Goal: Information Seeking & Learning: Check status

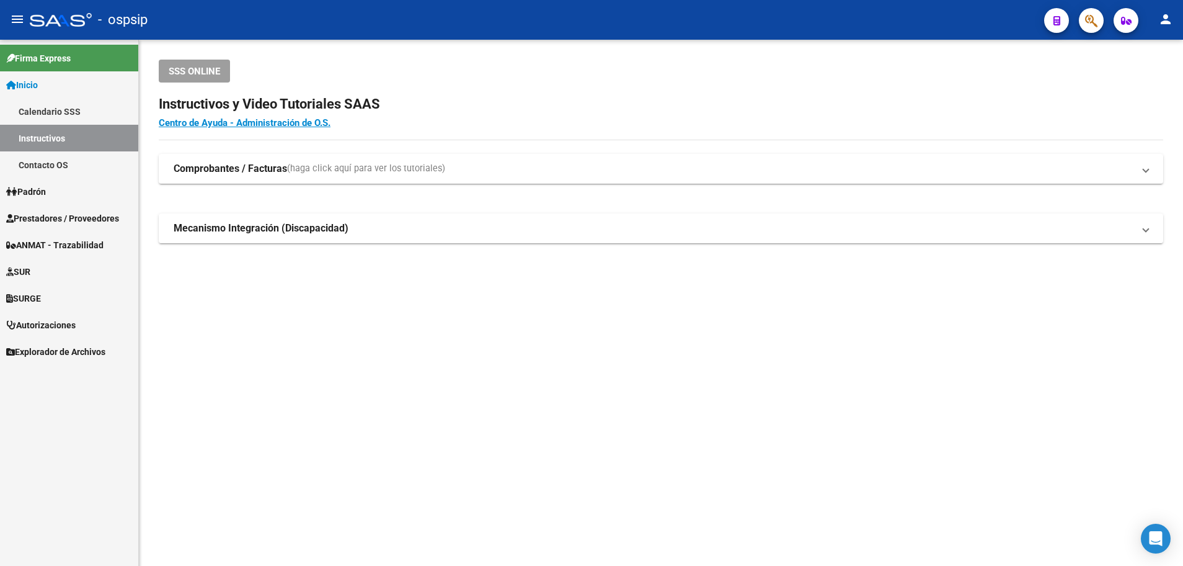
click at [38, 212] on span "Prestadores / Proveedores" at bounding box center [62, 218] width 113 height 14
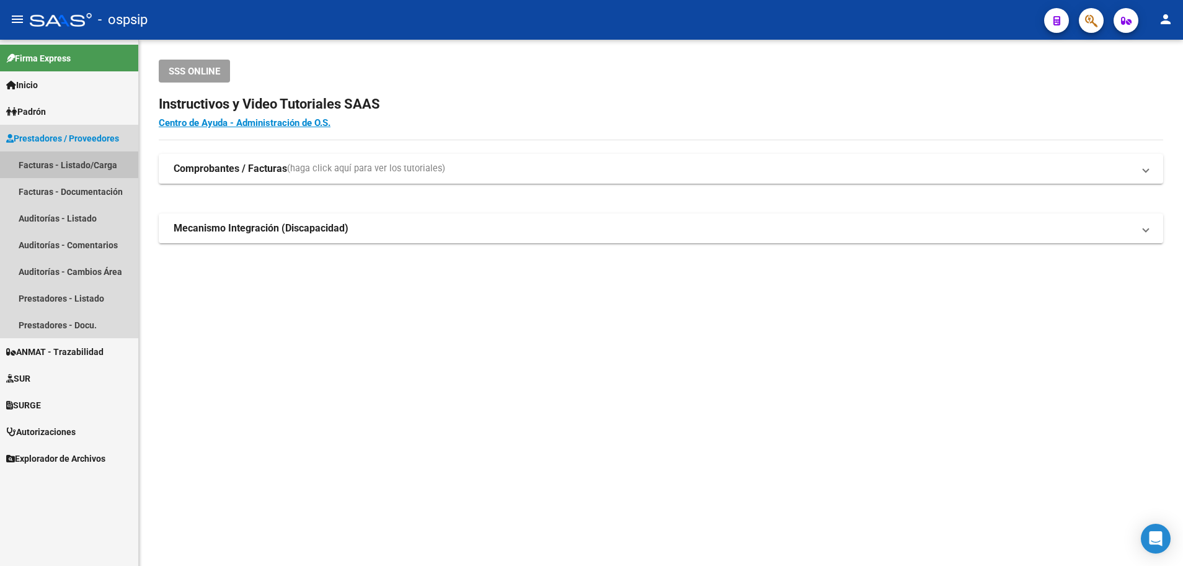
click at [60, 161] on link "Facturas - Listado/Carga" at bounding box center [69, 164] width 138 height 27
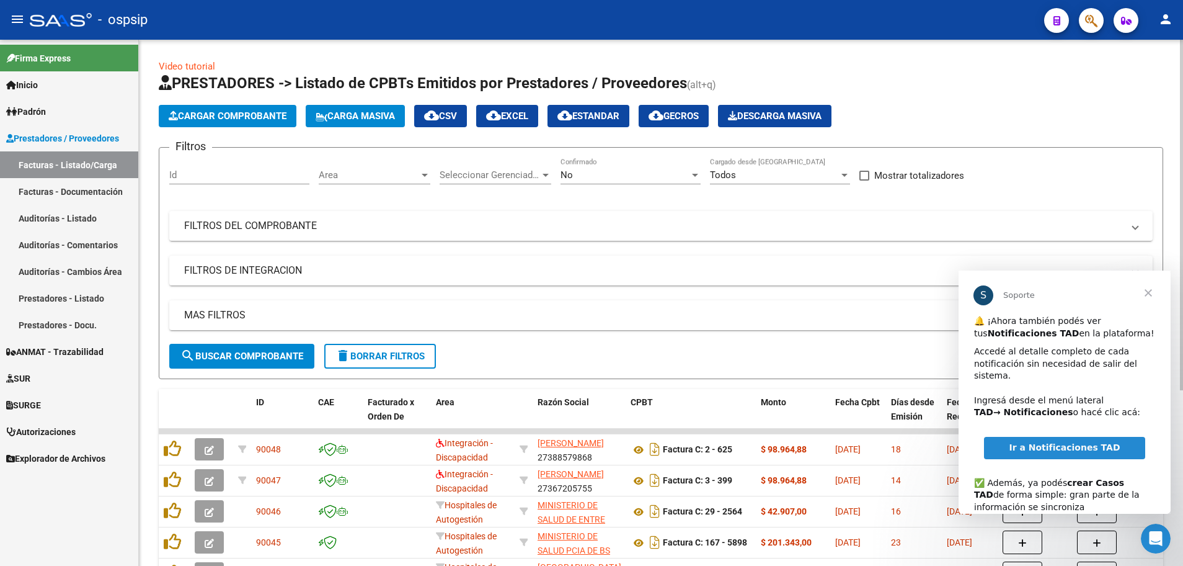
click at [426, 174] on div at bounding box center [425, 175] width 6 height 3
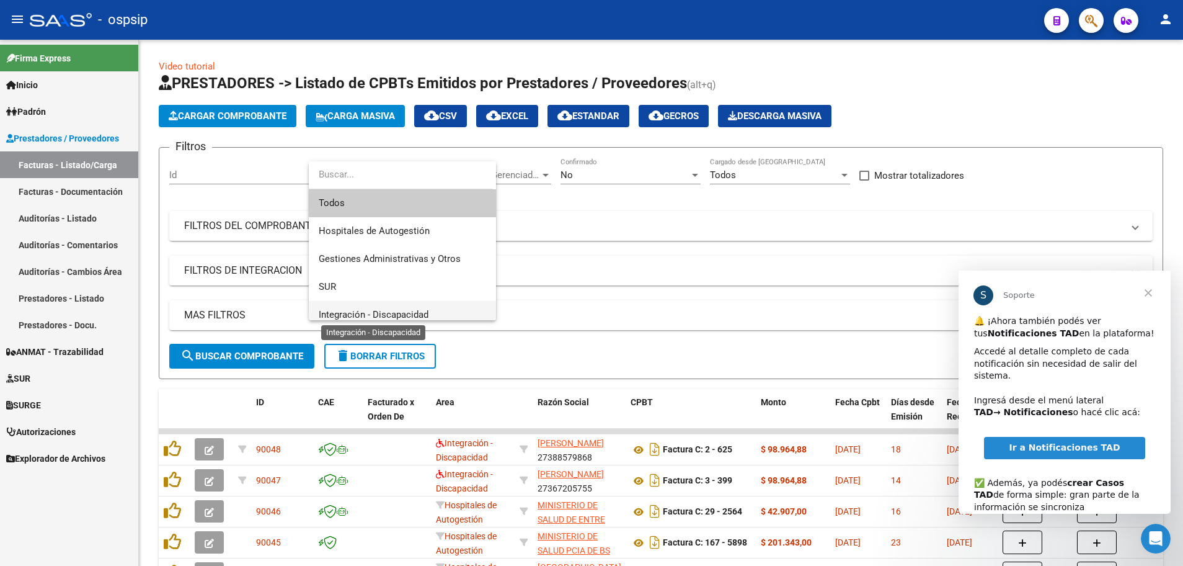
click at [414, 309] on span "Integración - Discapacidad" at bounding box center [374, 314] width 110 height 11
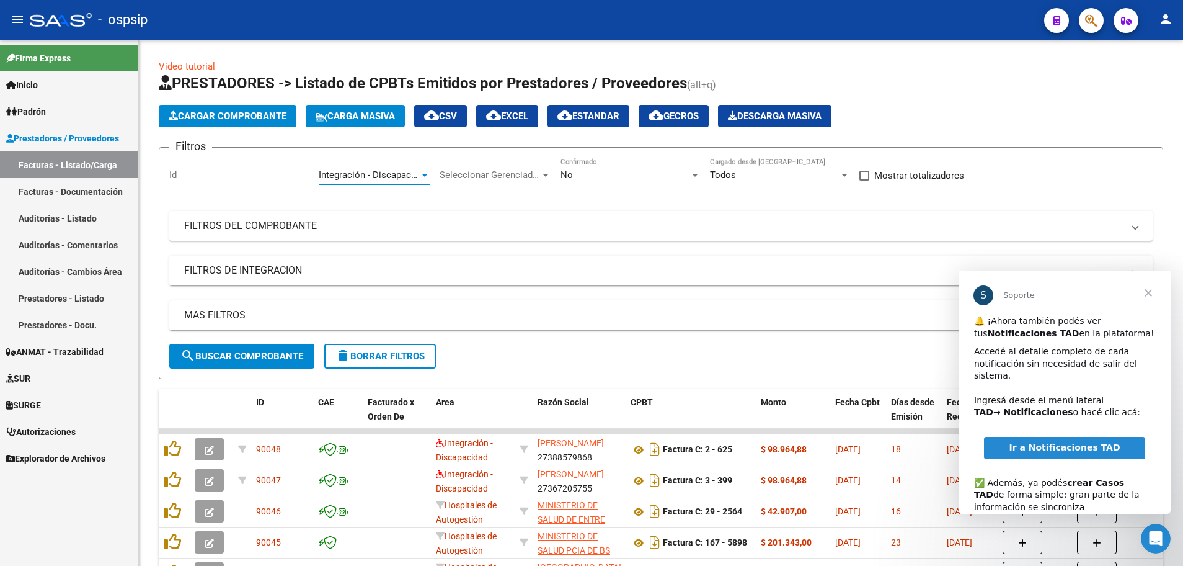
scroll to position [9, 0]
click at [696, 174] on div at bounding box center [695, 175] width 6 height 3
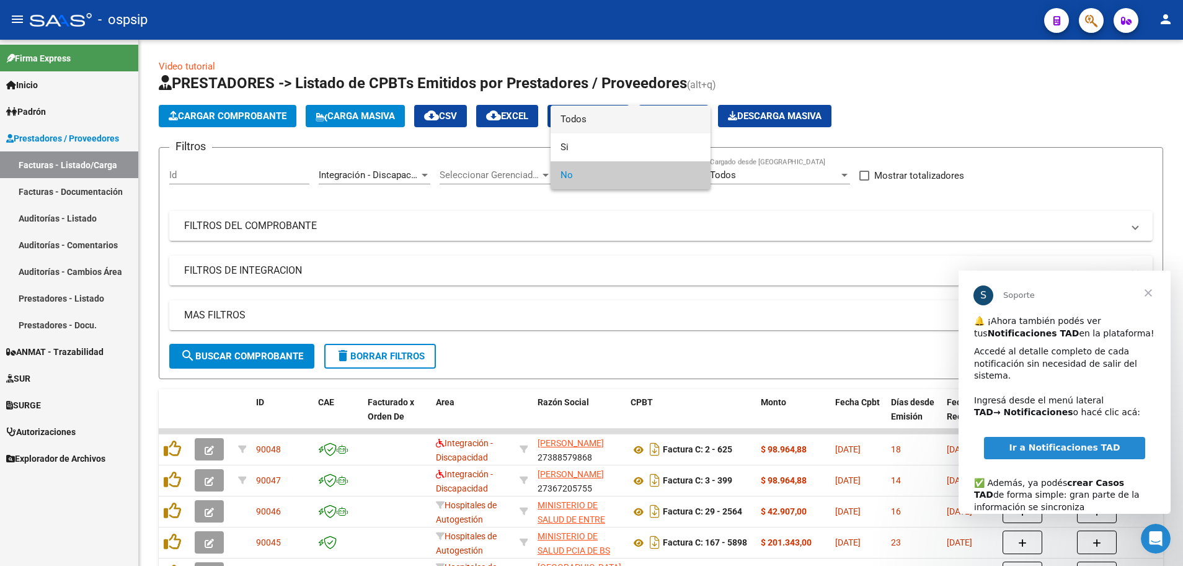
click at [672, 122] on span "Todos" at bounding box center [631, 119] width 140 height 28
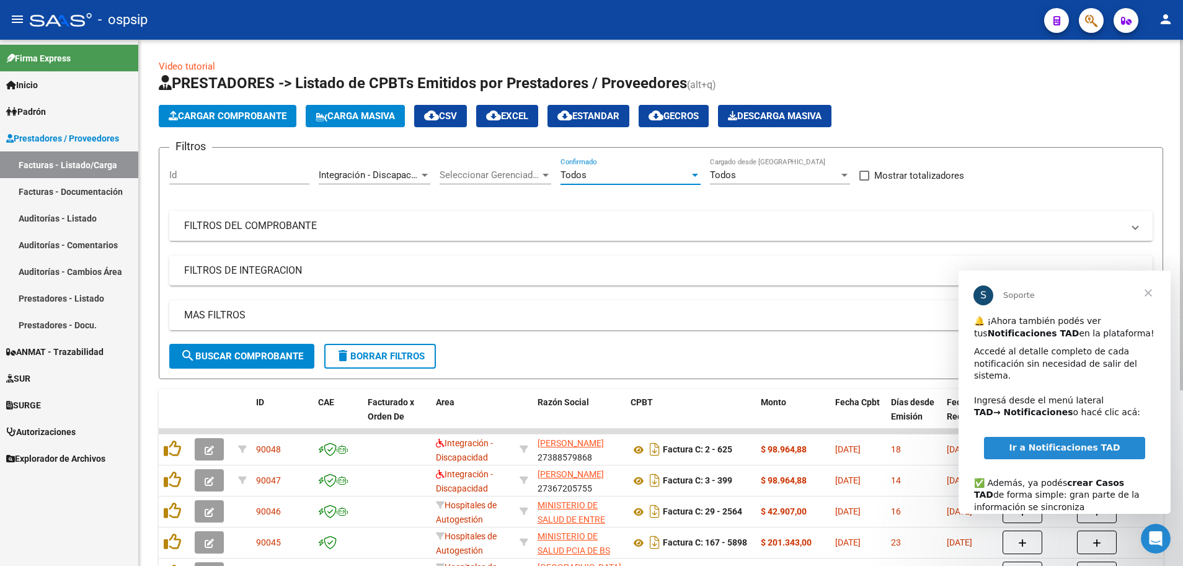
click at [214, 316] on mat-panel-title "MAS FILTROS" at bounding box center [653, 315] width 939 height 14
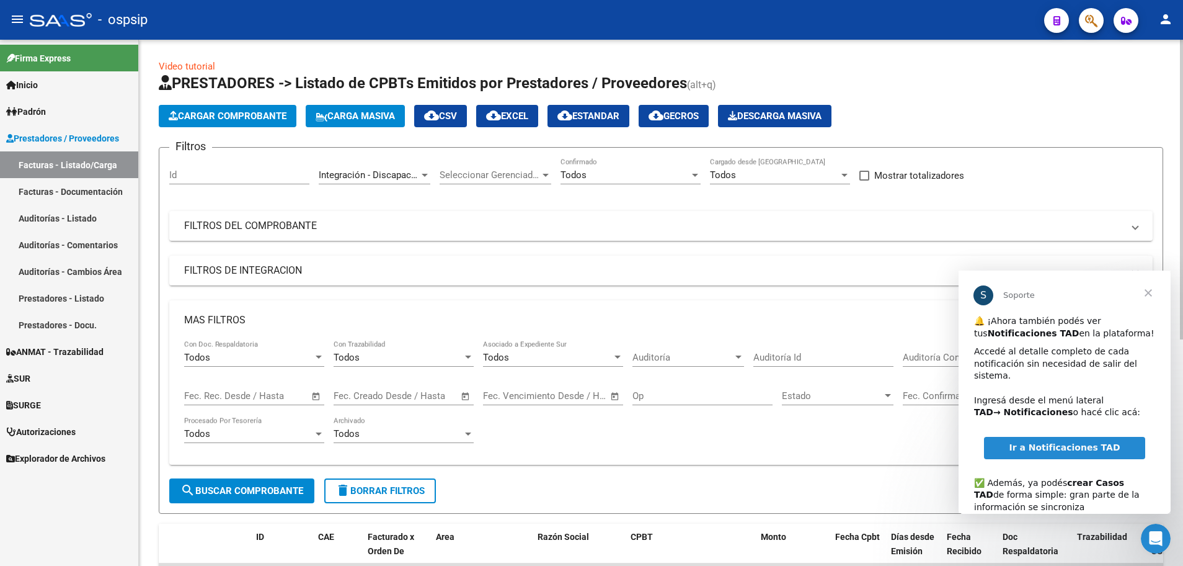
click at [316, 396] on span "Open calendar" at bounding box center [316, 396] width 30 height 30
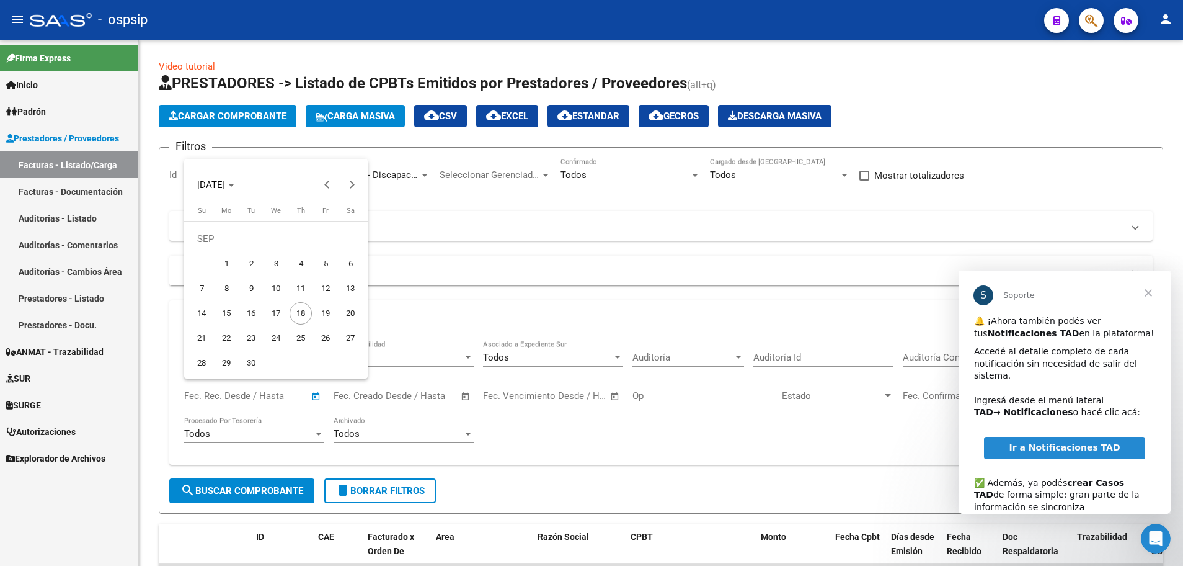
click at [1150, 293] on span "Cerrar" at bounding box center [1148, 292] width 45 height 45
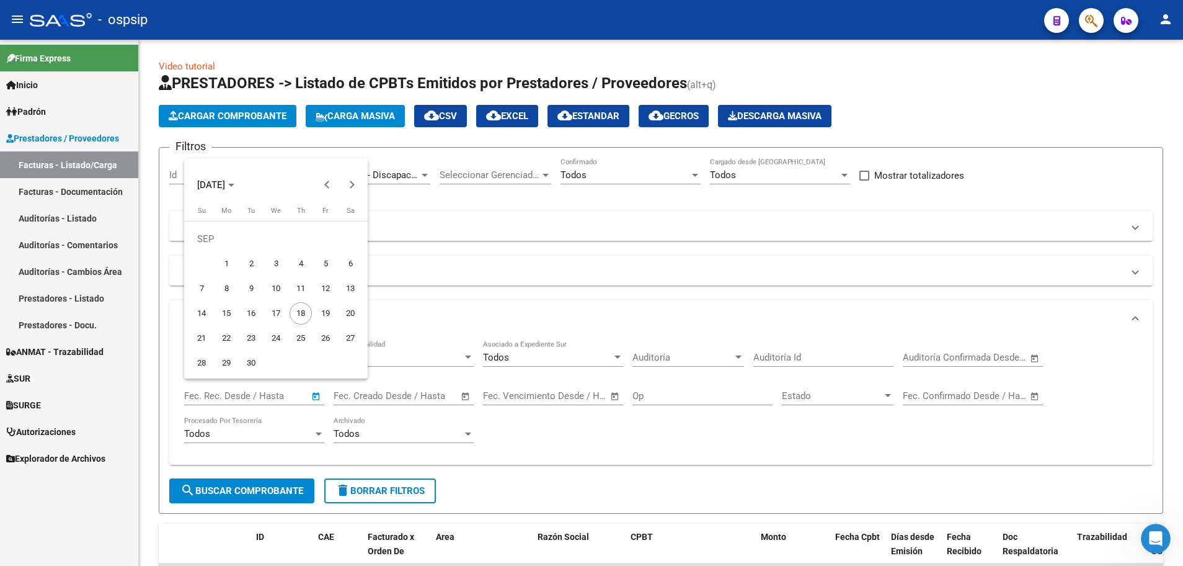
click at [277, 314] on span "17" at bounding box center [276, 313] width 22 height 22
type input "[DATE]"
click at [277, 314] on span "17" at bounding box center [276, 313] width 22 height 22
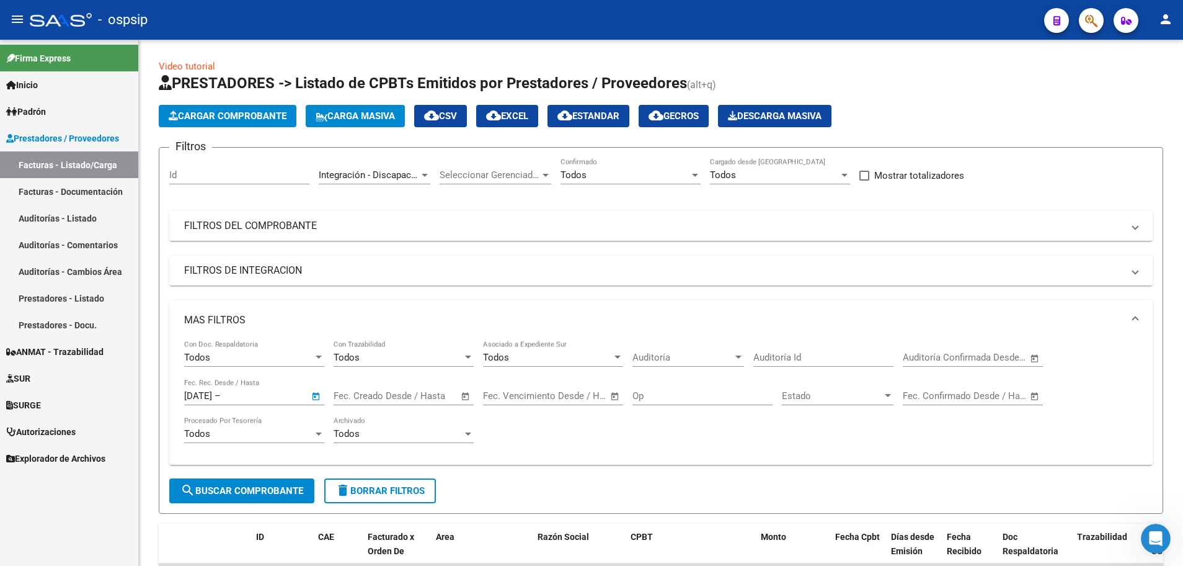
type input "[DATE]"
click at [272, 489] on span "search Buscar Comprobante" at bounding box center [241, 490] width 123 height 11
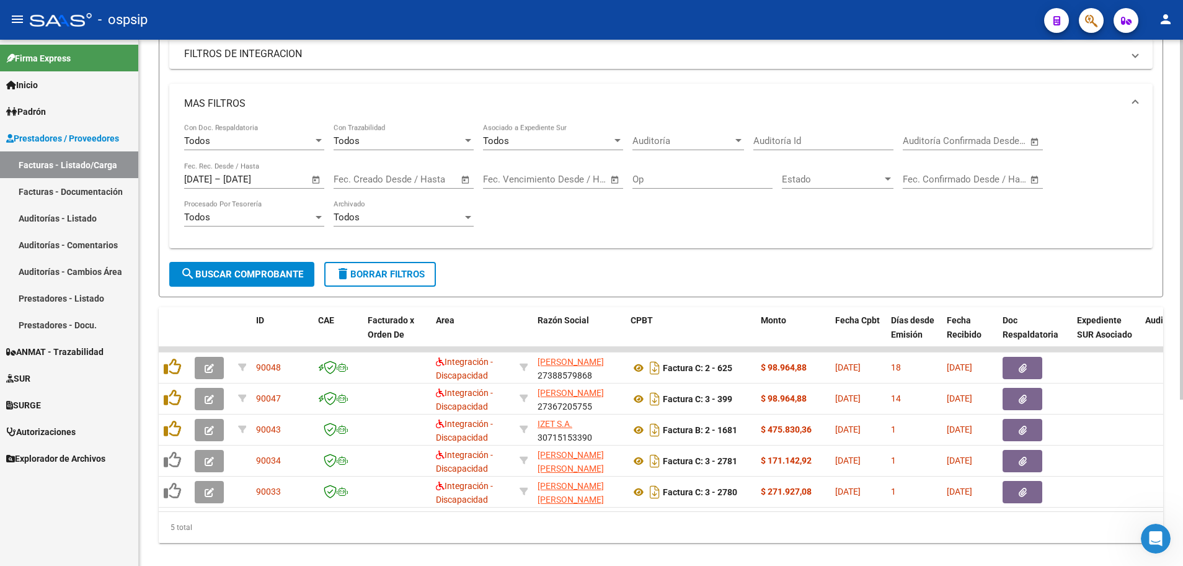
scroll to position [242, 0]
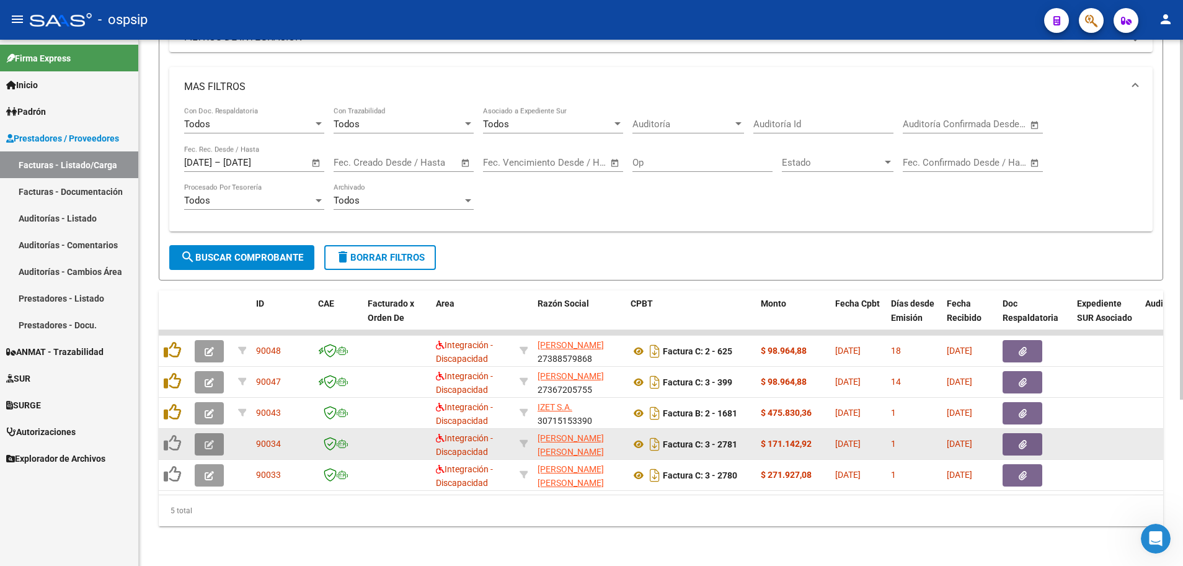
click at [198, 434] on button "button" at bounding box center [209, 444] width 29 height 22
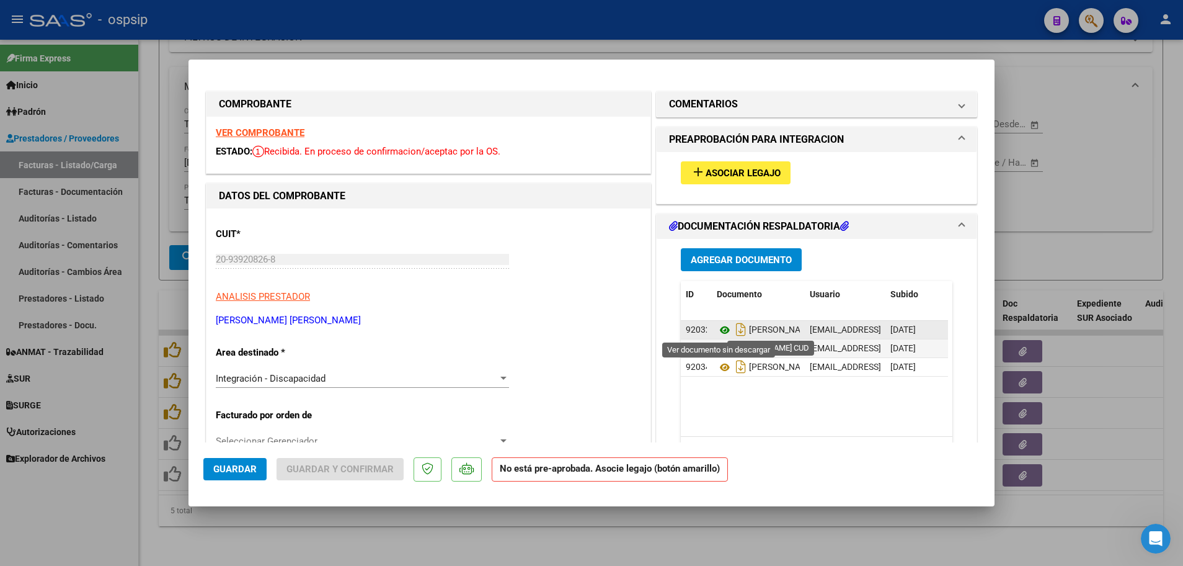
click at [717, 331] on icon at bounding box center [725, 329] width 16 height 15
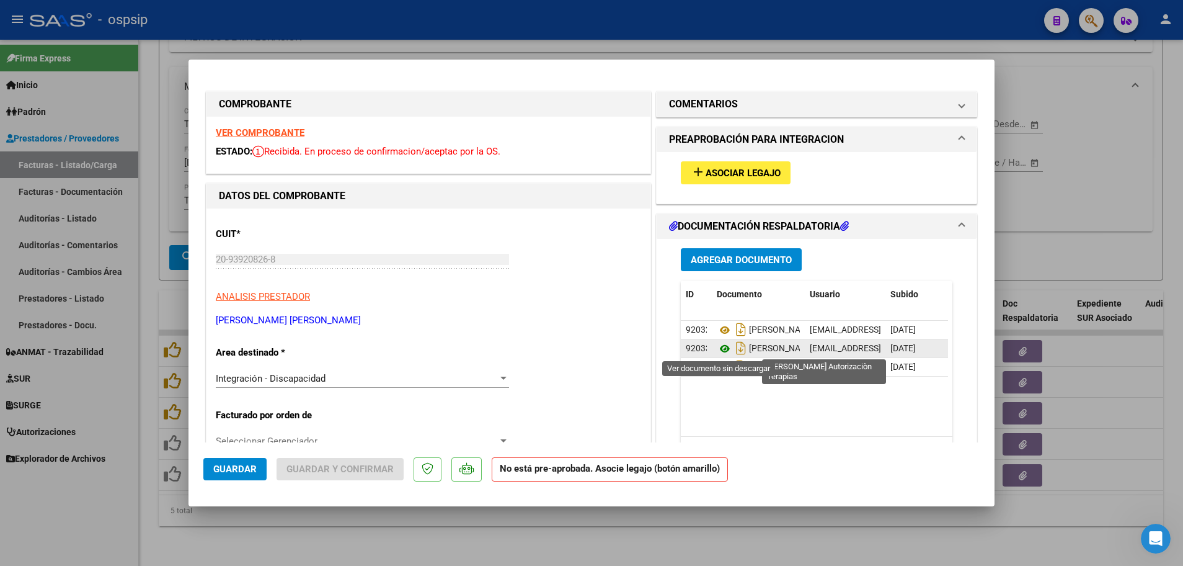
click at [717, 345] on icon at bounding box center [725, 348] width 16 height 15
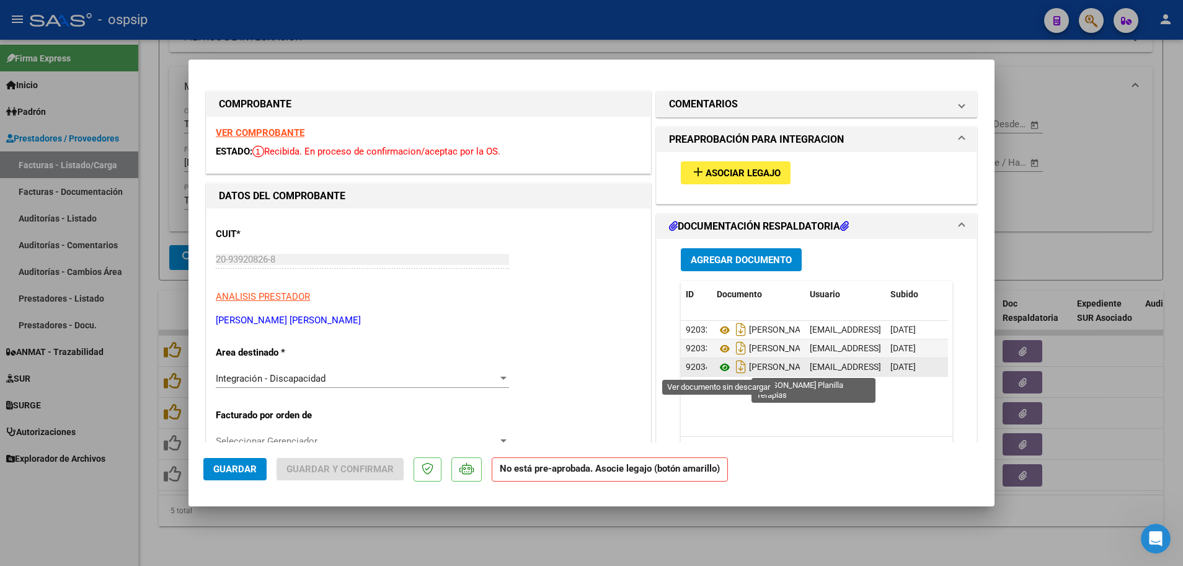
click at [720, 368] on icon at bounding box center [725, 367] width 16 height 15
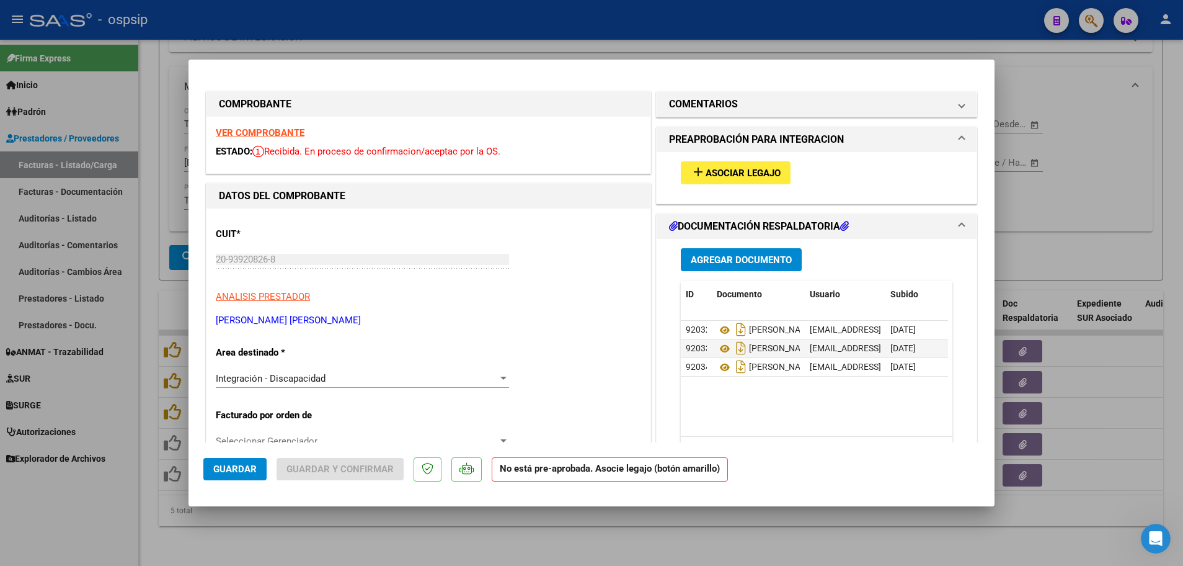
click at [279, 132] on strong "VER COMPROBANTE" at bounding box center [260, 132] width 89 height 11
click at [751, 173] on span "Asociar Legajo" at bounding box center [743, 172] width 75 height 11
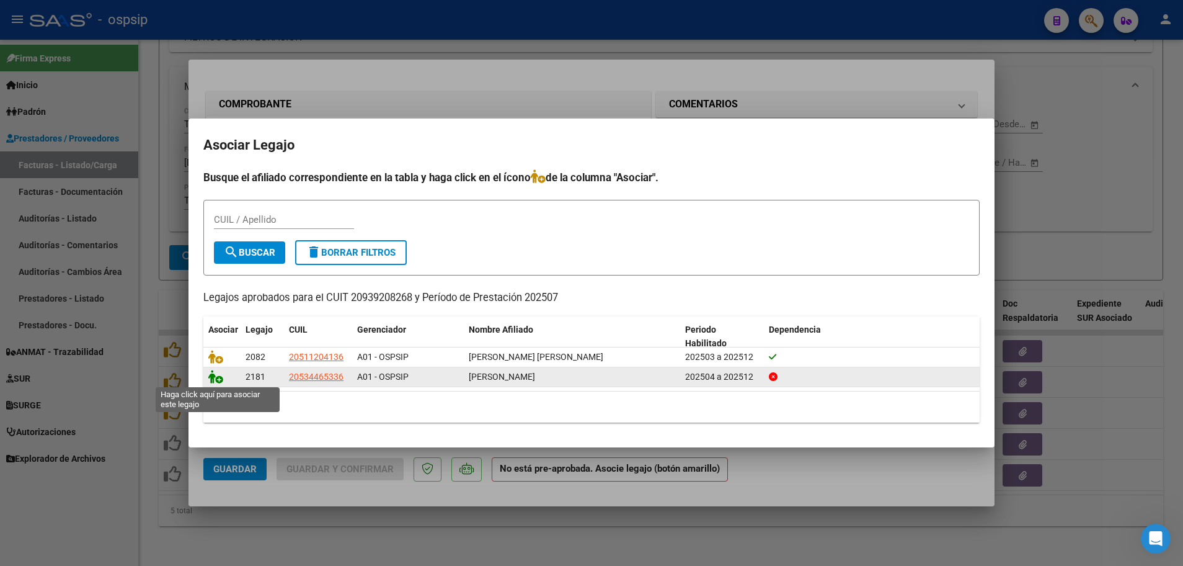
click at [219, 379] on icon at bounding box center [215, 377] width 15 height 14
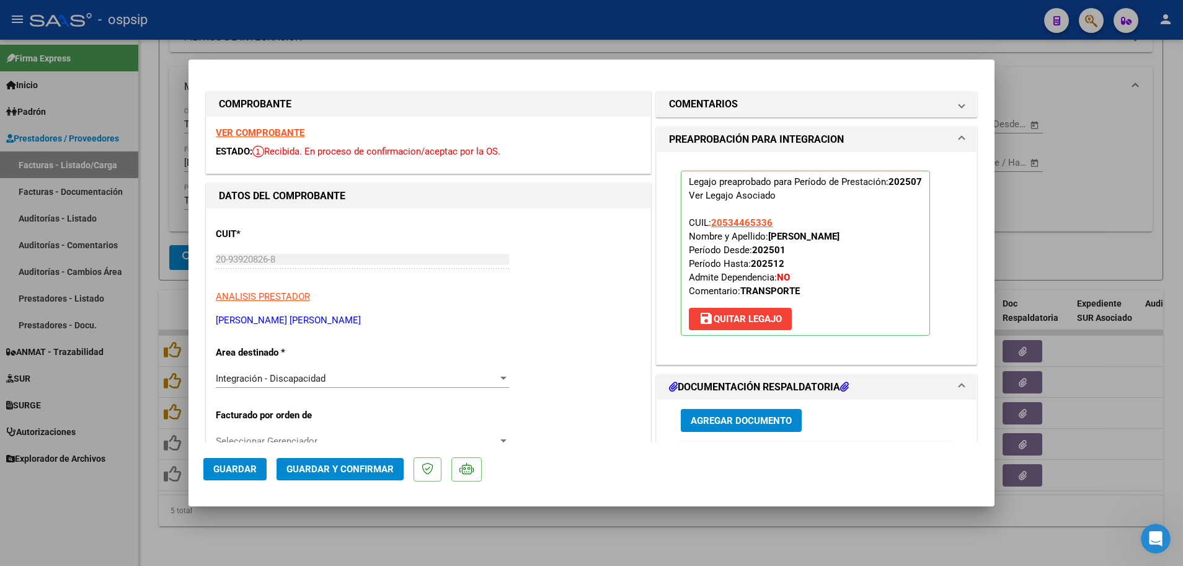
click at [232, 466] on span "Guardar" at bounding box center [234, 468] width 43 height 11
click at [148, 469] on div at bounding box center [591, 283] width 1183 height 566
type input "$ 0,00"
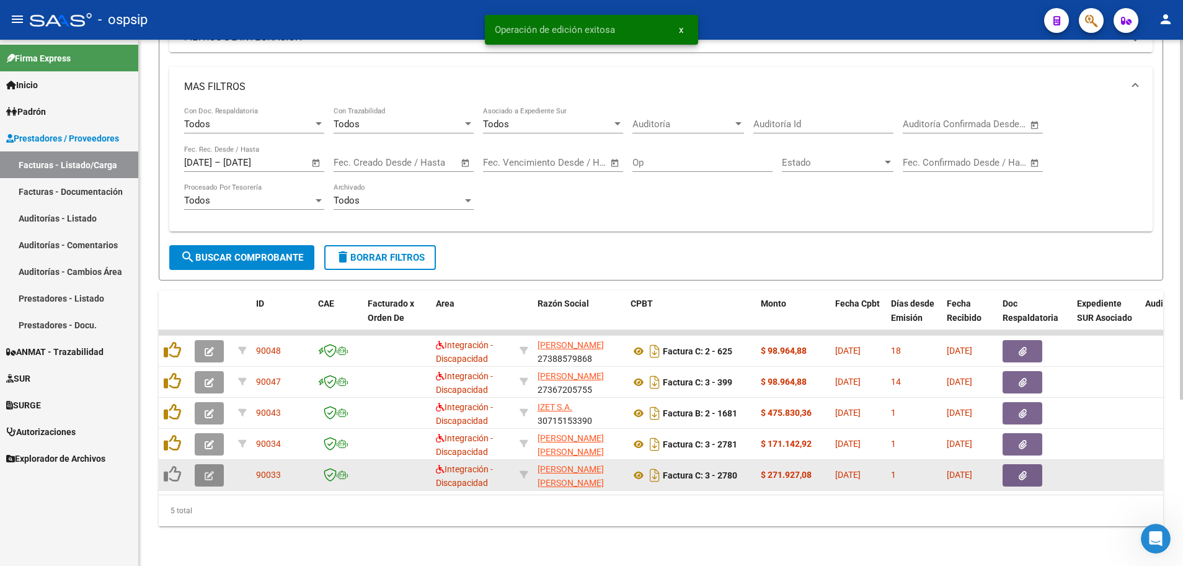
click at [198, 467] on button "button" at bounding box center [209, 475] width 29 height 22
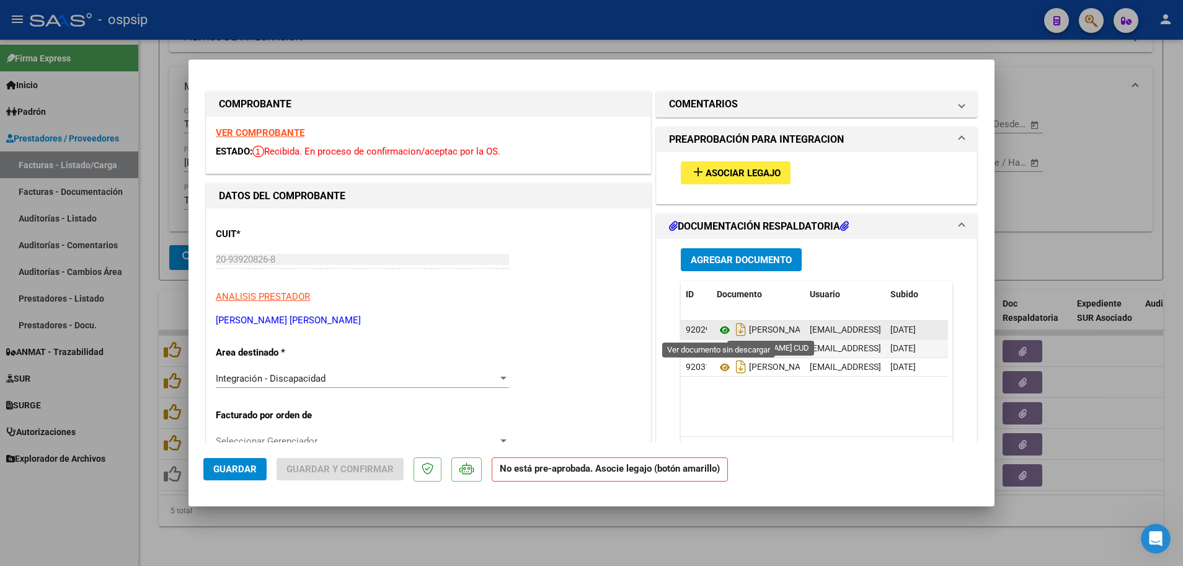
click at [719, 331] on icon at bounding box center [725, 329] width 16 height 15
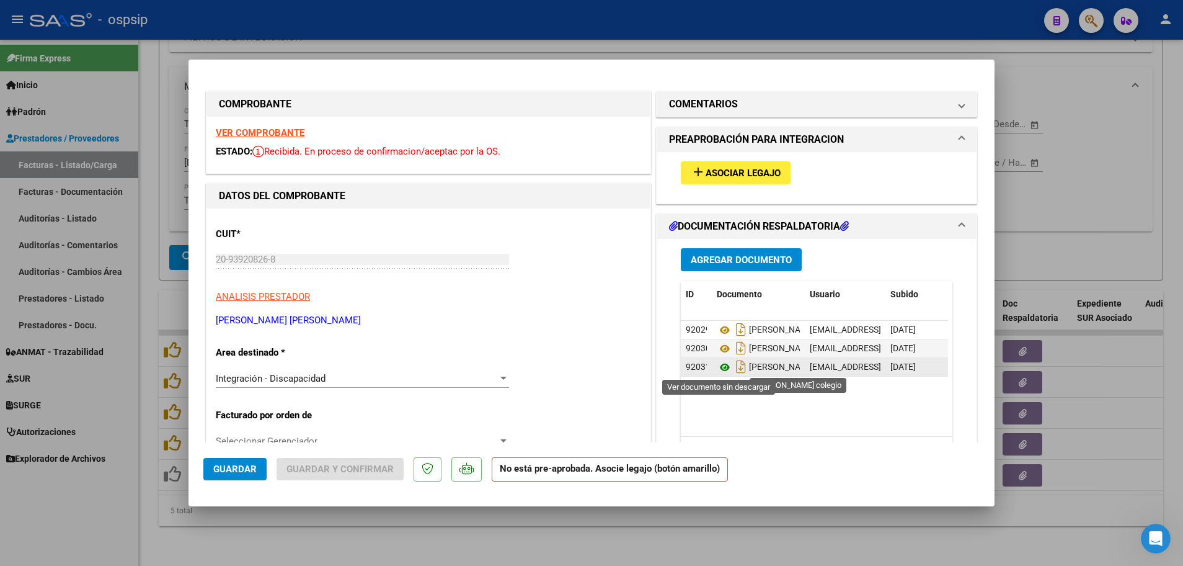
click at [717, 368] on icon at bounding box center [725, 367] width 16 height 15
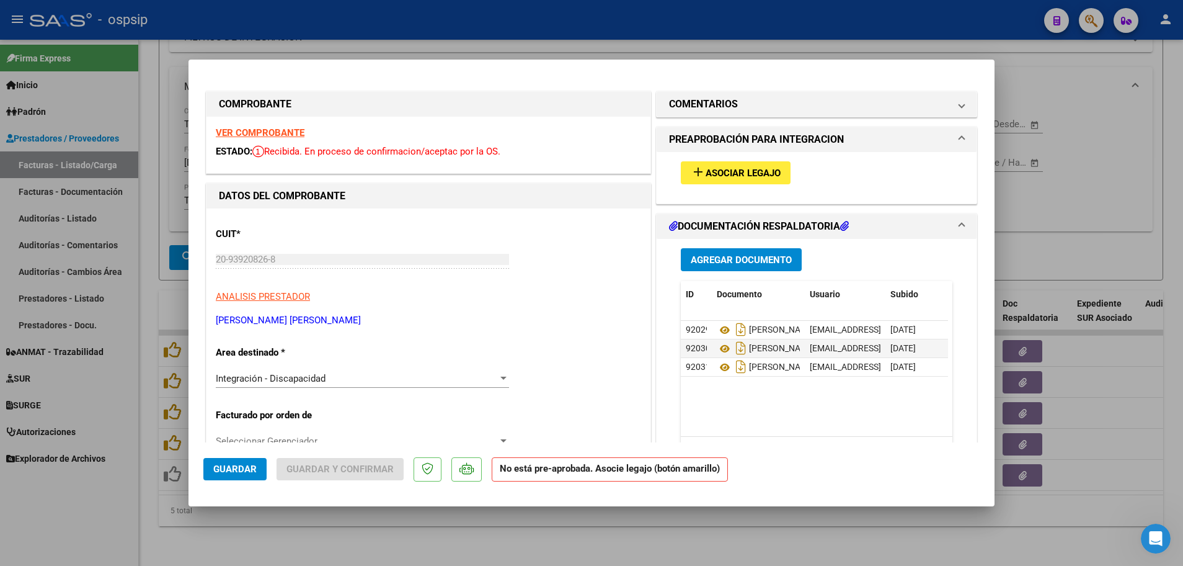
click at [238, 134] on strong "VER COMPROBANTE" at bounding box center [260, 132] width 89 height 11
click at [721, 172] on span "Asociar Legajo" at bounding box center [743, 172] width 75 height 11
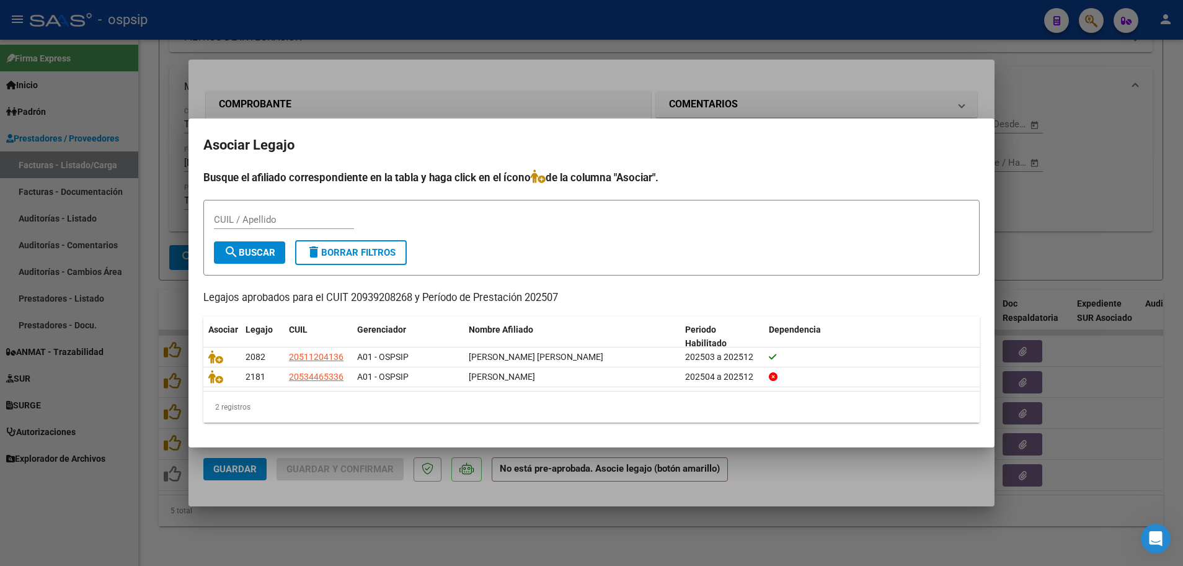
click at [149, 400] on div at bounding box center [591, 283] width 1183 height 566
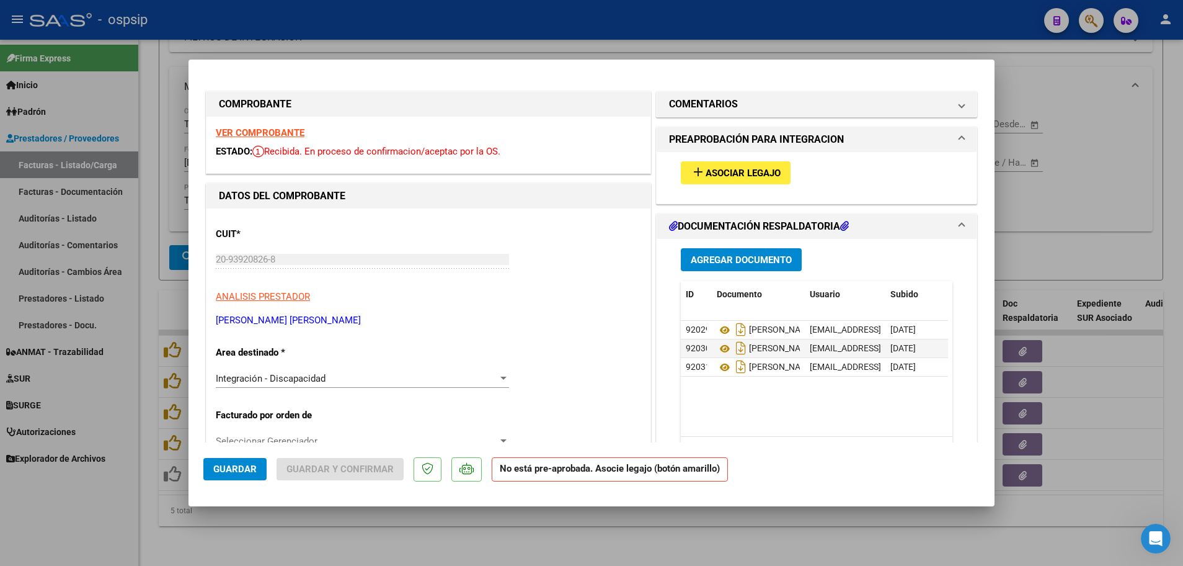
click at [265, 132] on strong "VER COMPROBANTE" at bounding box center [260, 132] width 89 height 11
click at [730, 167] on span "add Asociar Legajo" at bounding box center [736, 172] width 90 height 11
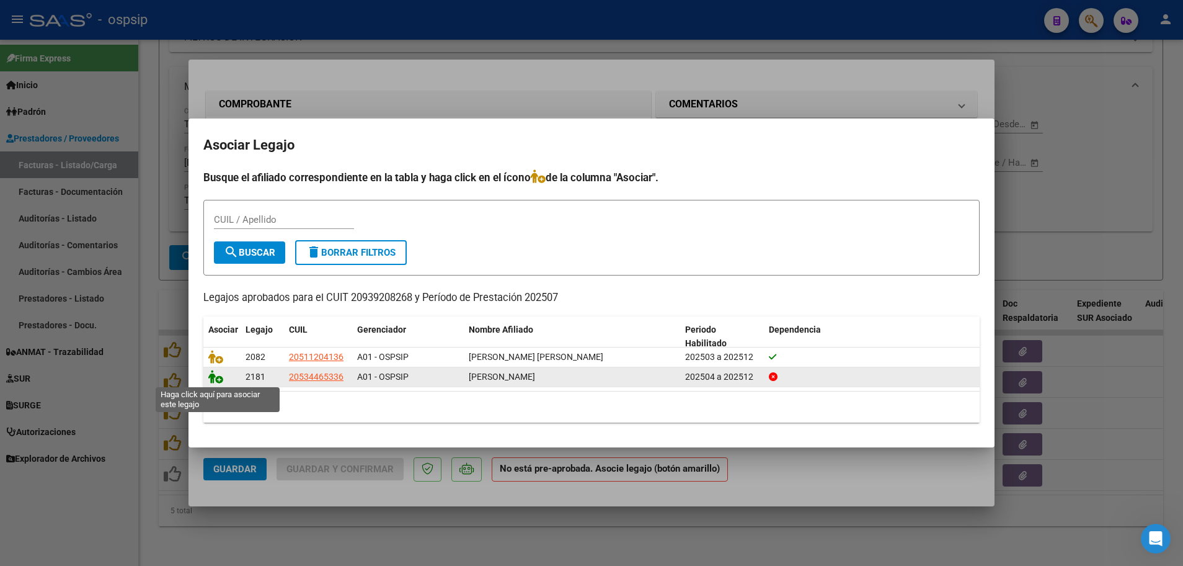
click at [220, 380] on icon at bounding box center [215, 377] width 15 height 14
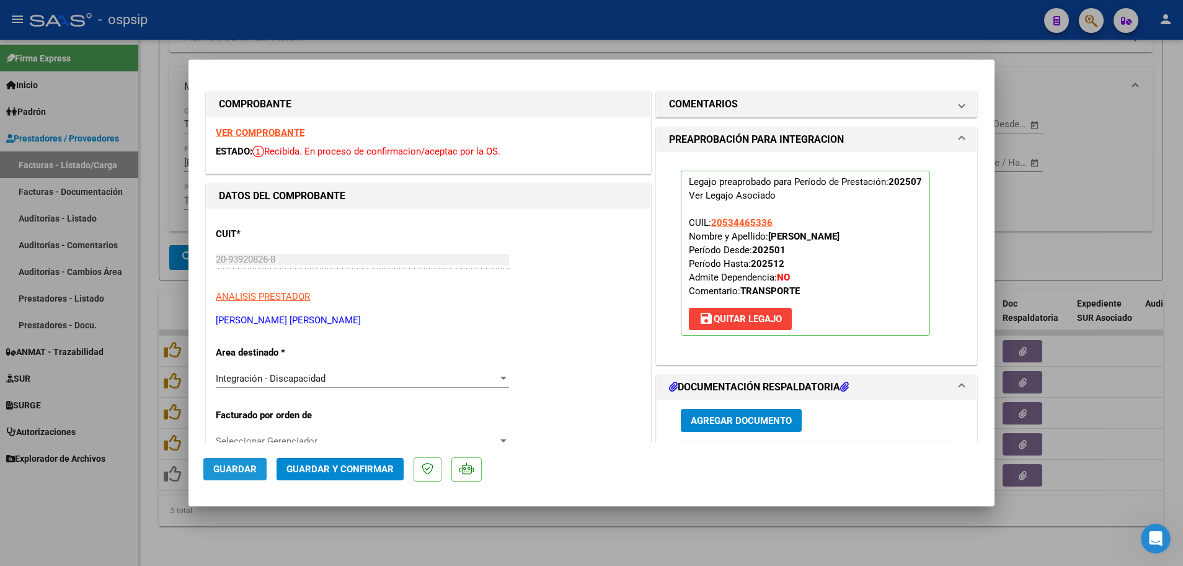
click at [234, 464] on span "Guardar" at bounding box center [234, 468] width 43 height 11
click at [151, 465] on div at bounding box center [591, 283] width 1183 height 566
type input "$ 0,00"
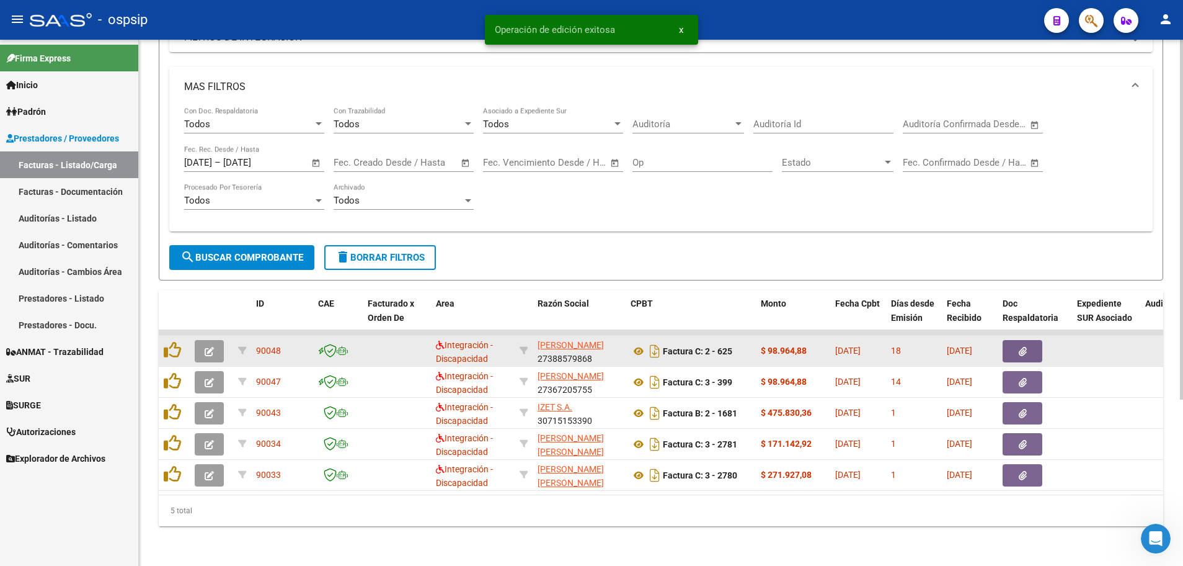
click at [206, 347] on icon "button" at bounding box center [209, 351] width 9 height 9
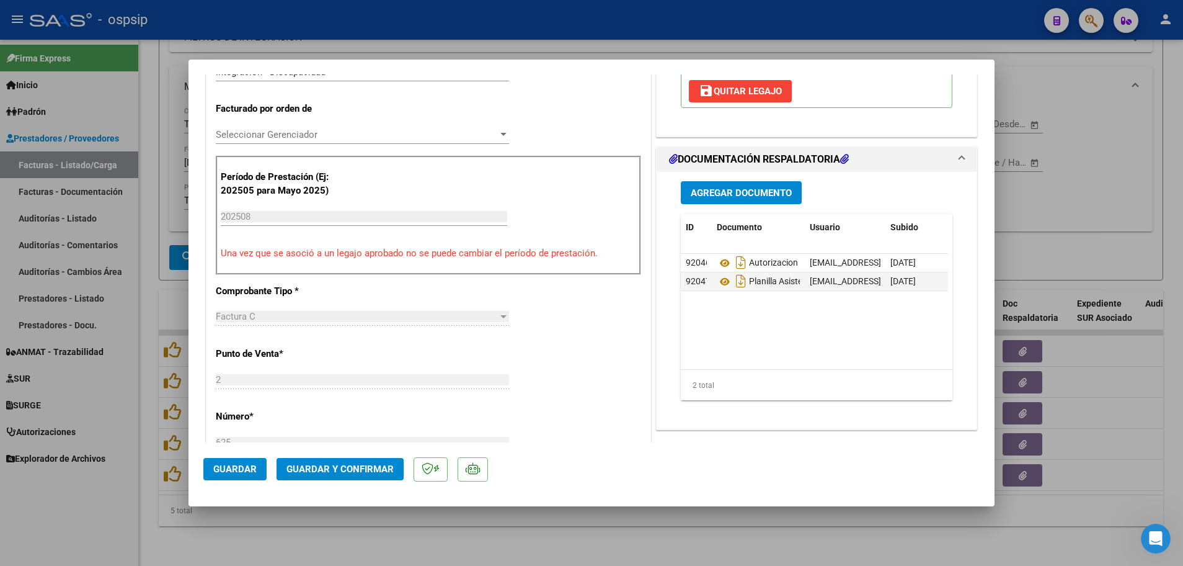
scroll to position [310, 0]
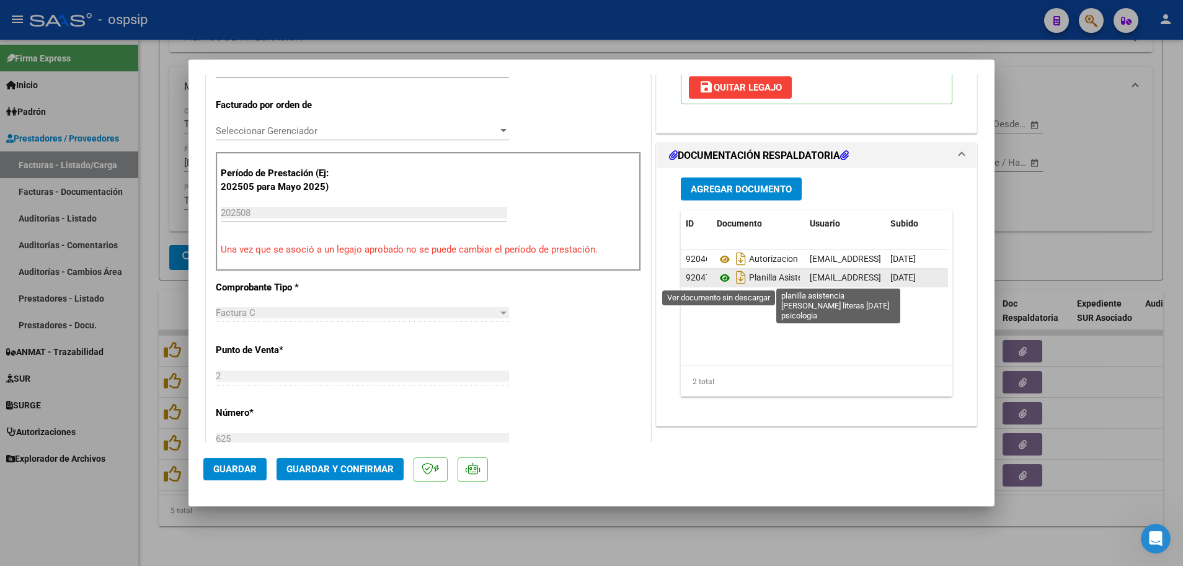
click at [717, 277] on icon at bounding box center [725, 277] width 16 height 15
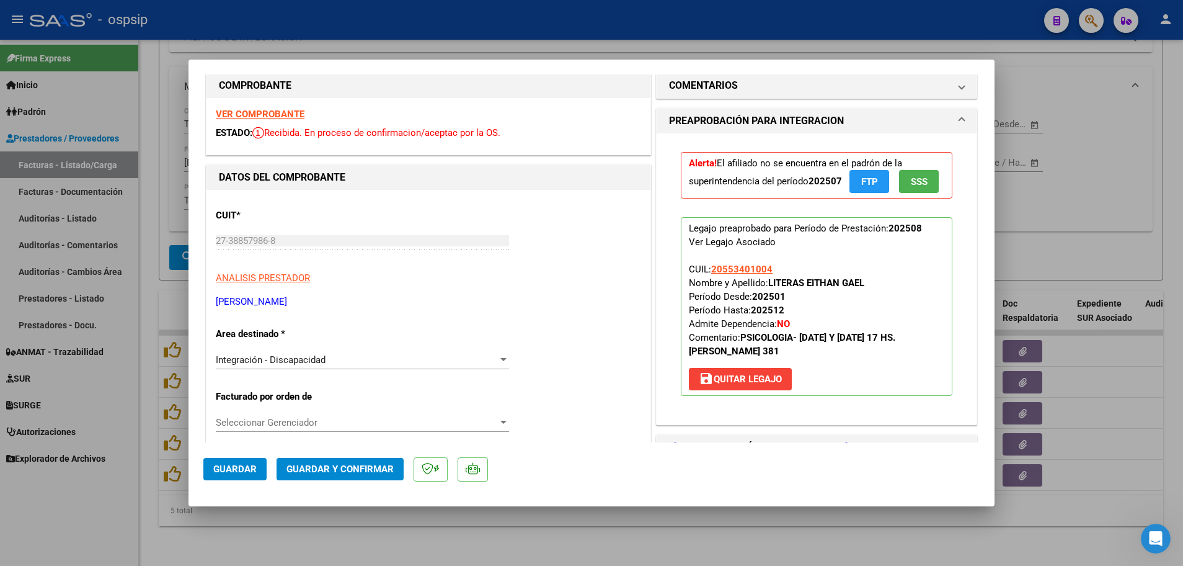
scroll to position [0, 0]
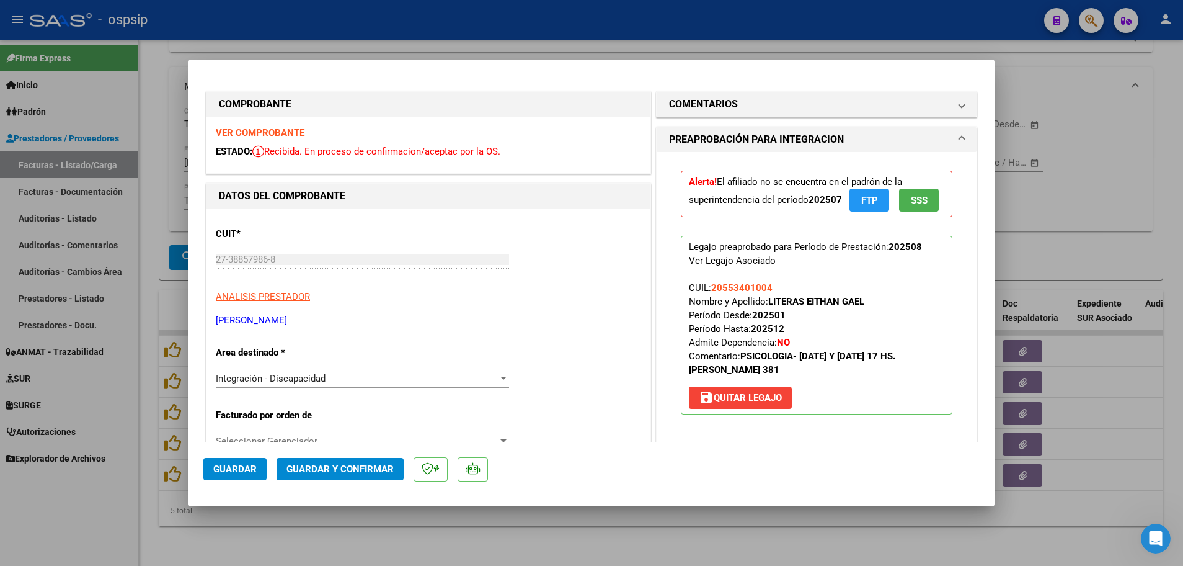
click at [244, 136] on strong "VER COMPROBANTE" at bounding box center [260, 132] width 89 height 11
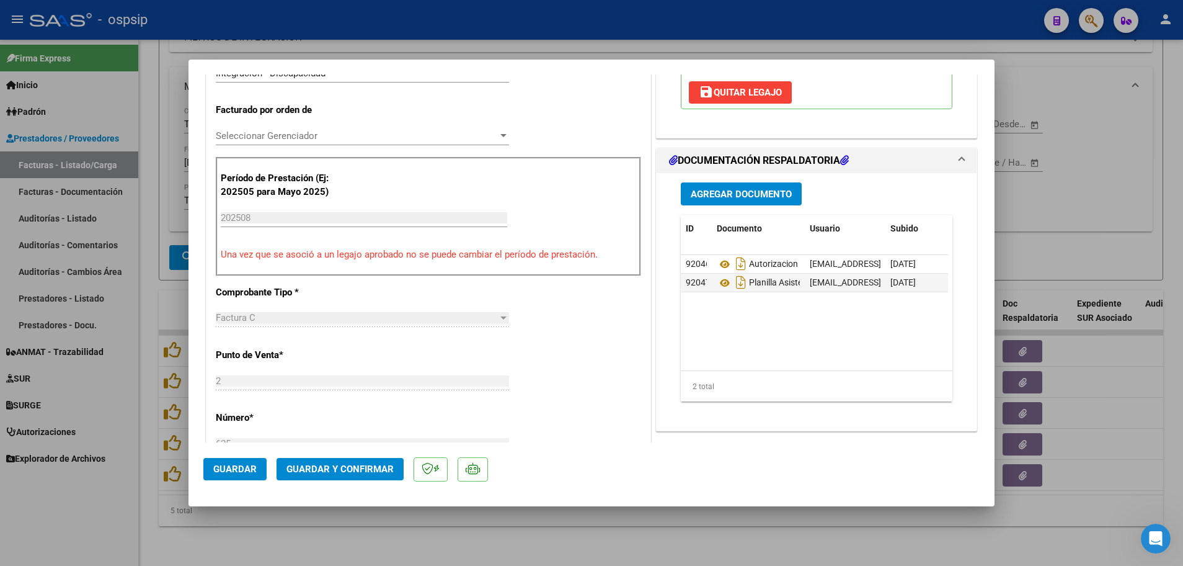
scroll to position [310, 0]
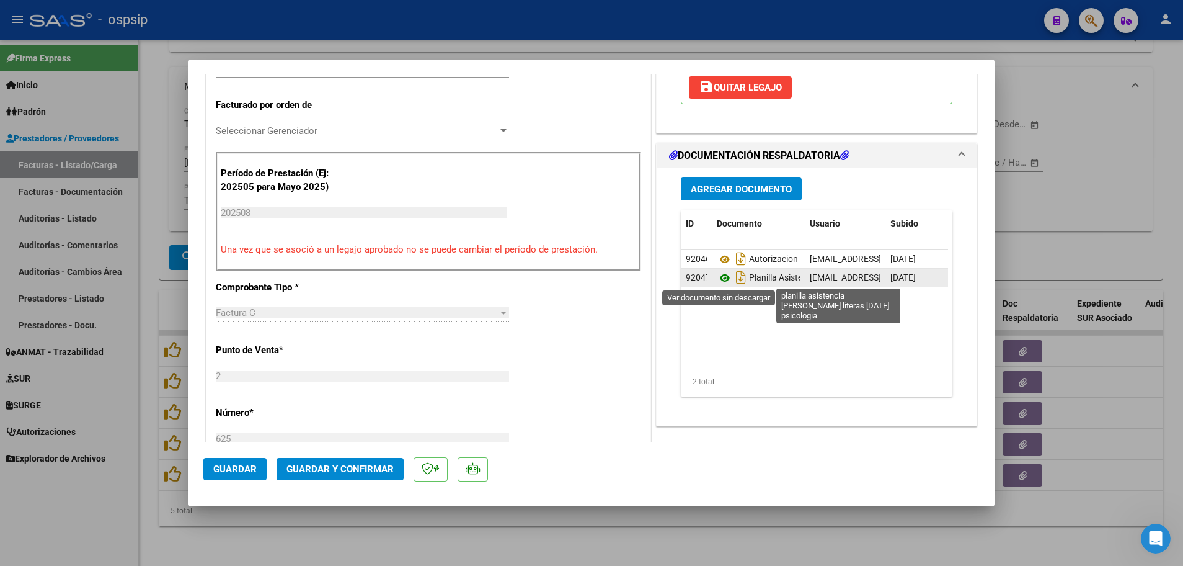
click at [718, 282] on icon at bounding box center [725, 277] width 16 height 15
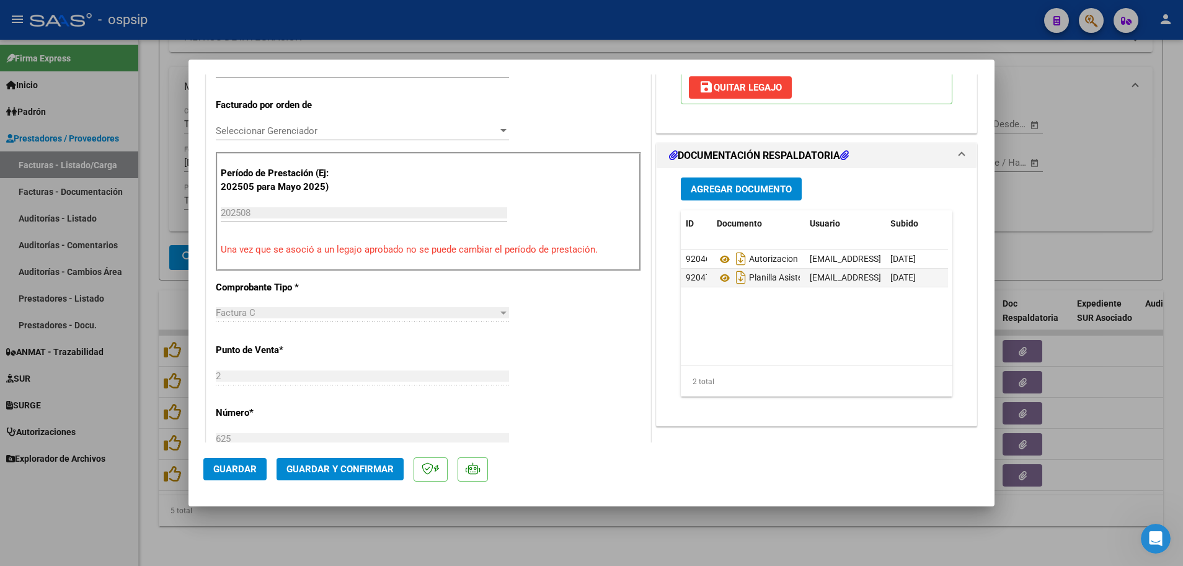
click at [147, 318] on div at bounding box center [591, 283] width 1183 height 566
type input "$ 0,00"
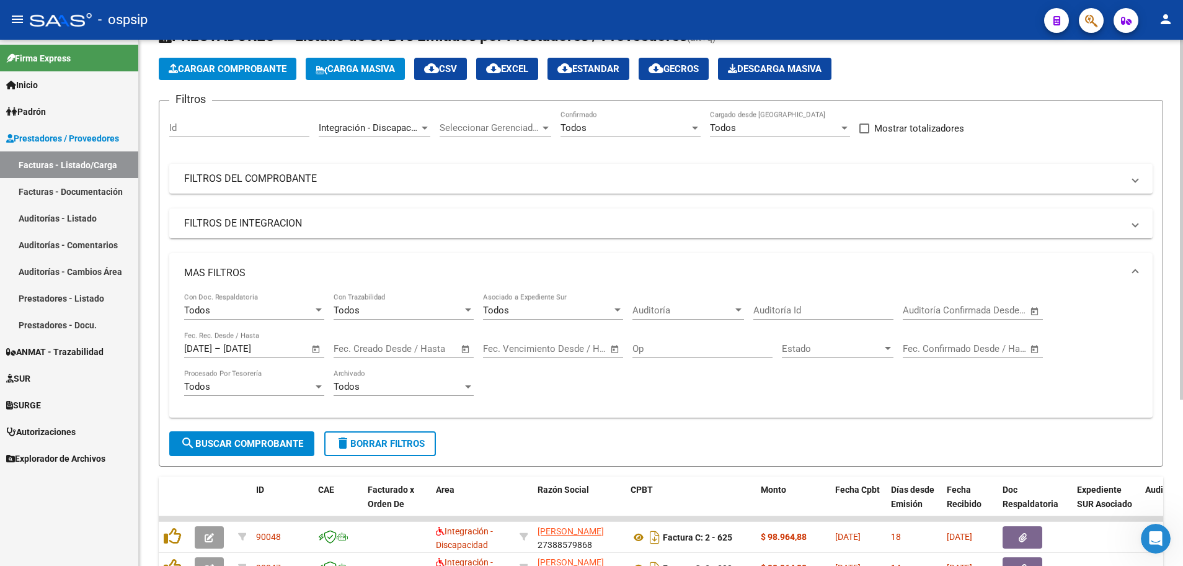
scroll to position [0, 0]
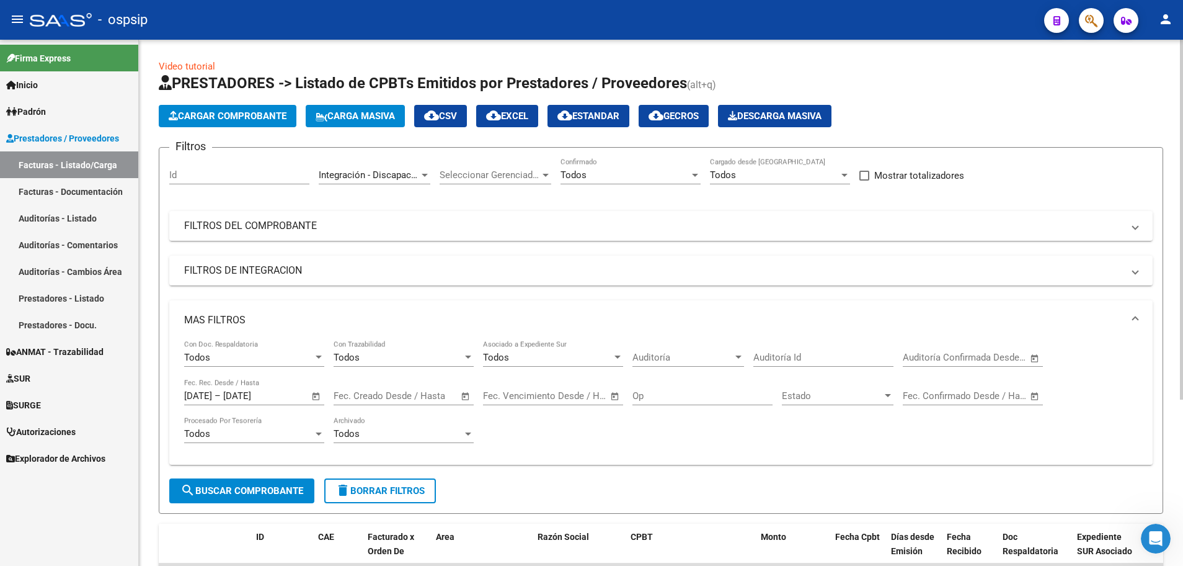
click at [523, 119] on span "cloud_download EXCEL" at bounding box center [507, 115] width 42 height 11
click at [537, 123] on button "cloud_download EXCEL" at bounding box center [507, 116] width 62 height 22
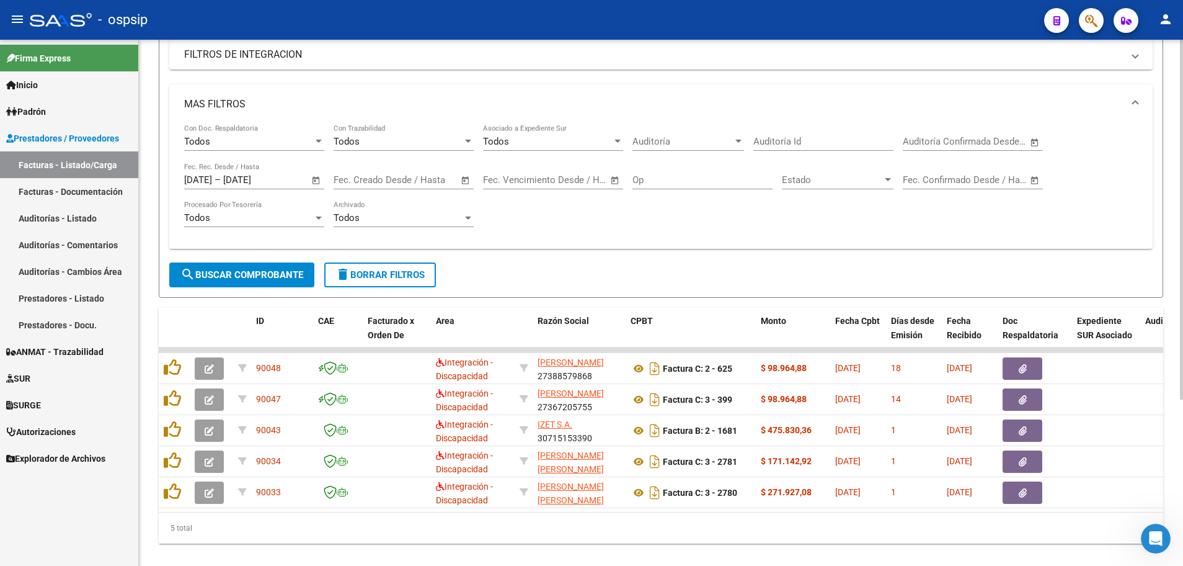
scroll to position [242, 0]
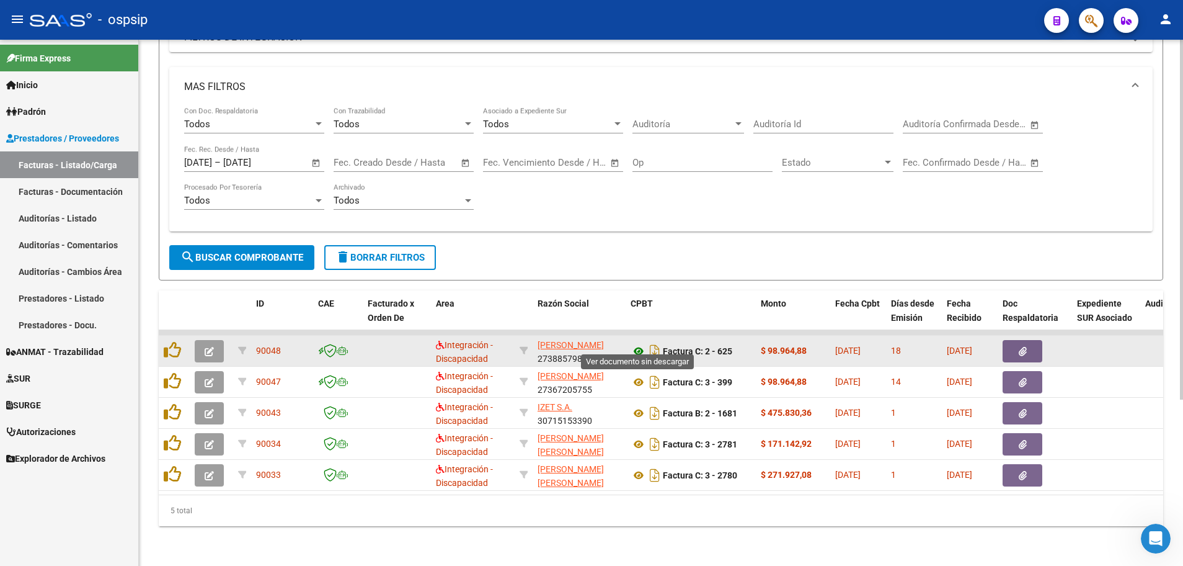
click at [636, 344] on icon at bounding box center [639, 351] width 16 height 15
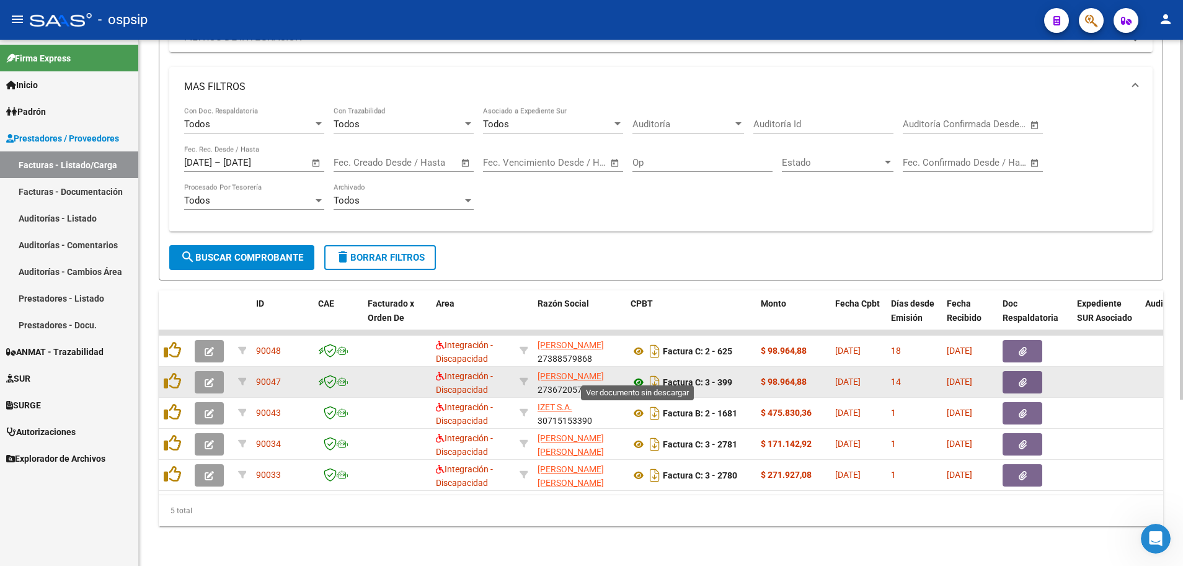
click at [636, 377] on icon at bounding box center [639, 382] width 16 height 15
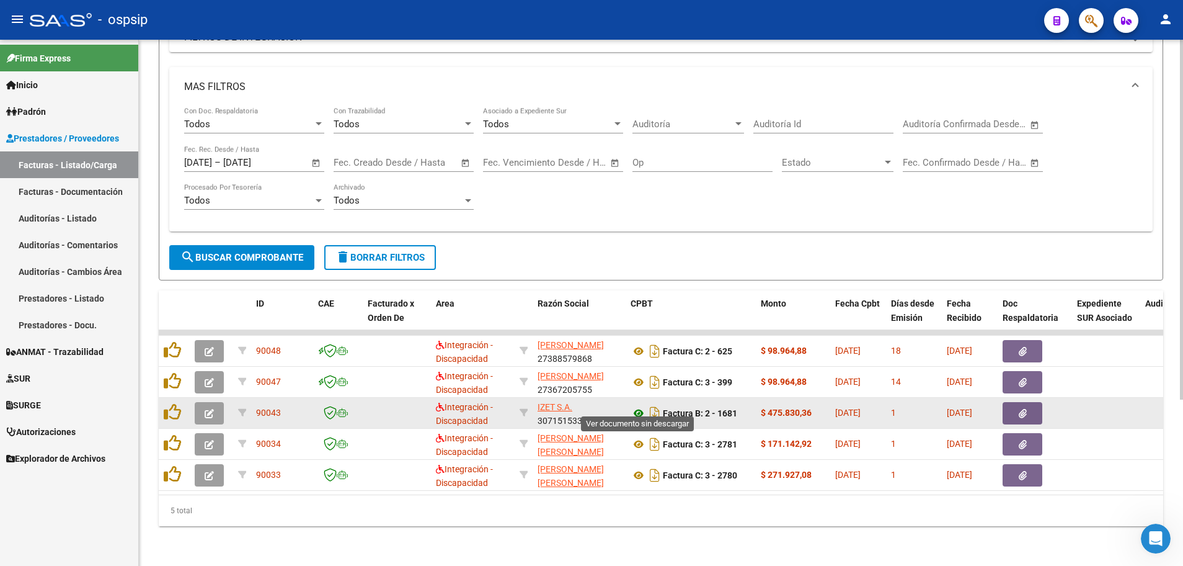
click at [638, 406] on icon at bounding box center [639, 413] width 16 height 15
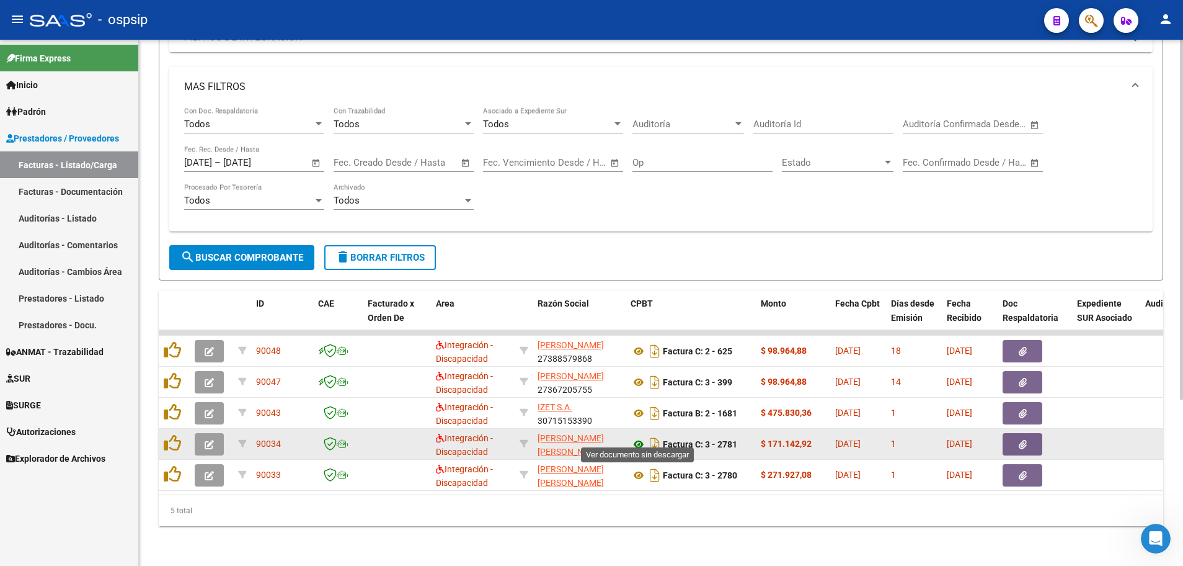
click at [637, 437] on icon at bounding box center [639, 444] width 16 height 15
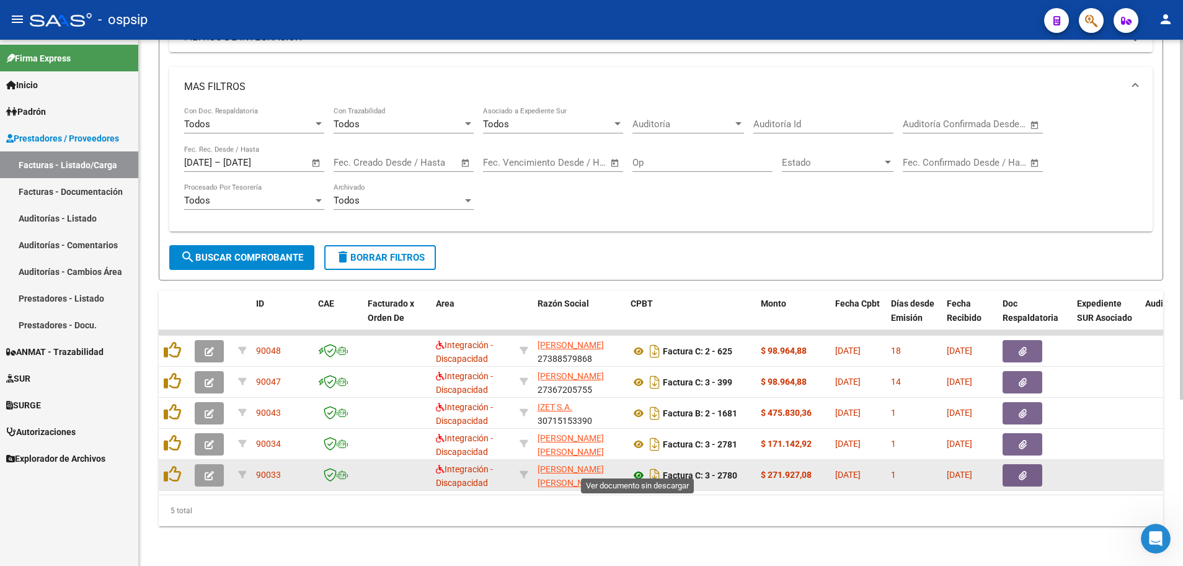
click at [636, 468] on icon at bounding box center [639, 475] width 16 height 15
